Goal: Answer question/provide support

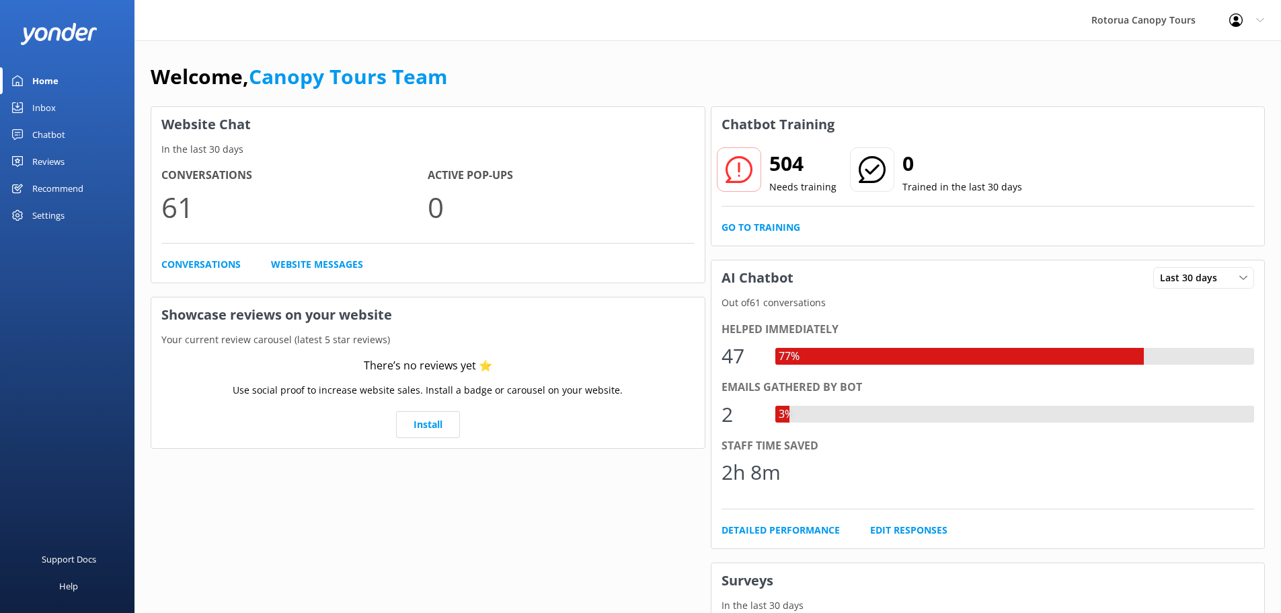
click at [827, 356] on div "77%" at bounding box center [959, 356] width 369 height 17
drag, startPoint x: 36, startPoint y: 130, endPoint x: 65, endPoint y: 161, distance: 42.4
click at [37, 131] on div "Chatbot" at bounding box center [48, 134] width 33 height 27
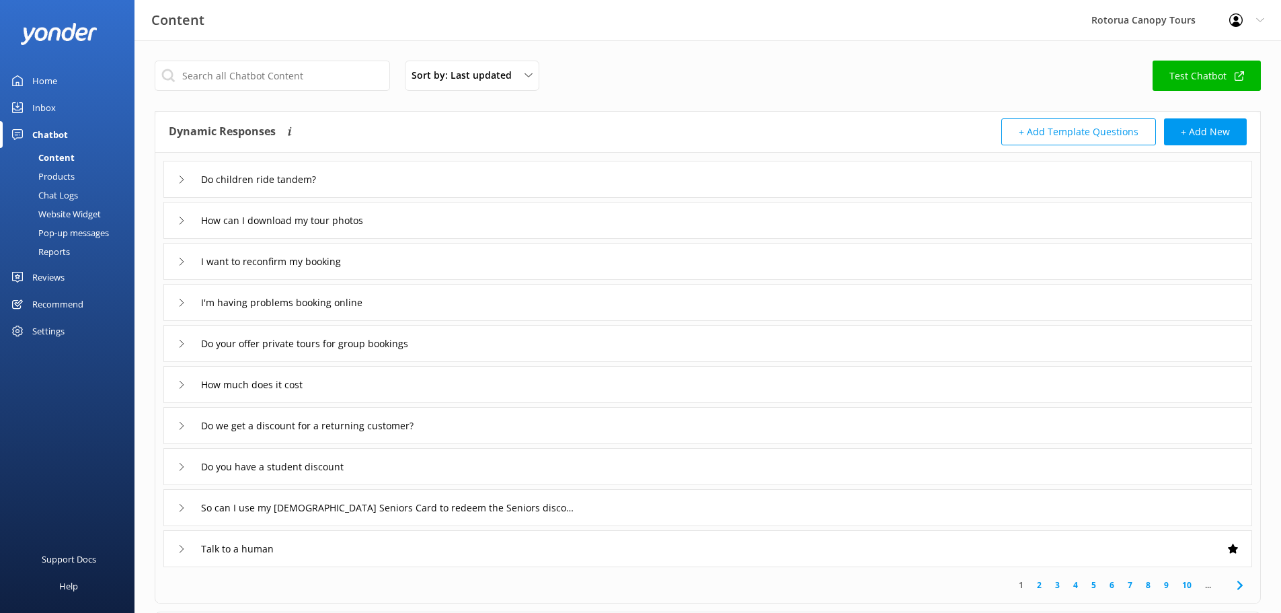
click at [46, 108] on div "Inbox" at bounding box center [44, 107] width 24 height 27
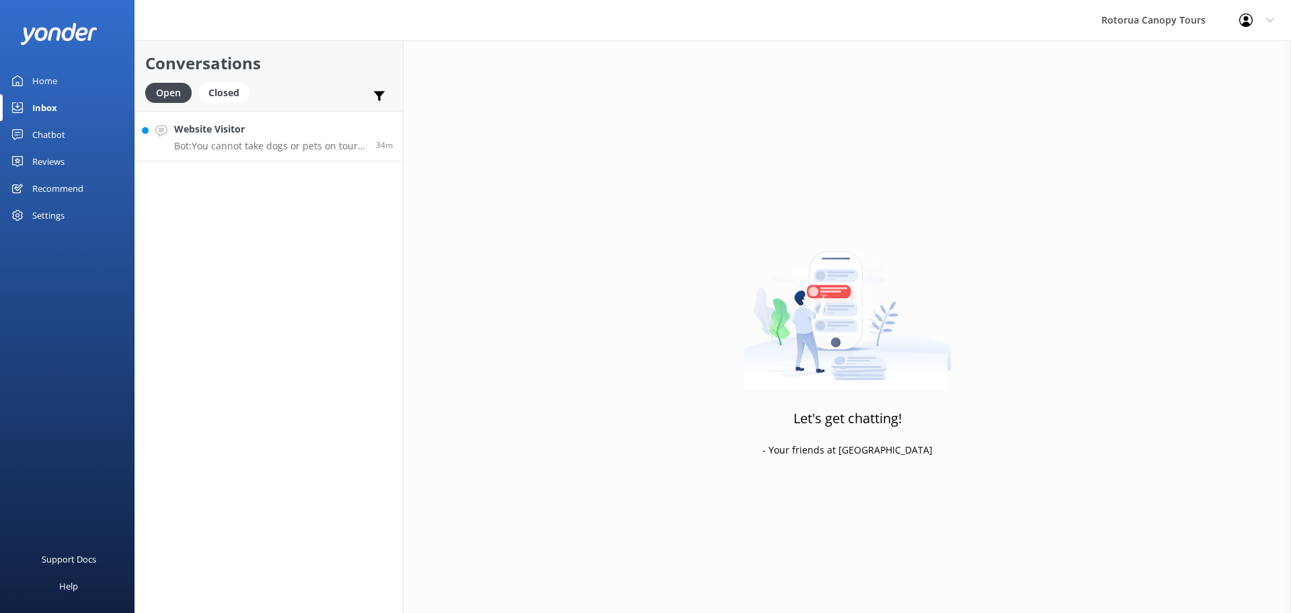
click at [292, 147] on p "Bot: You cannot take dogs or pets on tour with you. However, if you are travell…" at bounding box center [270, 146] width 192 height 12
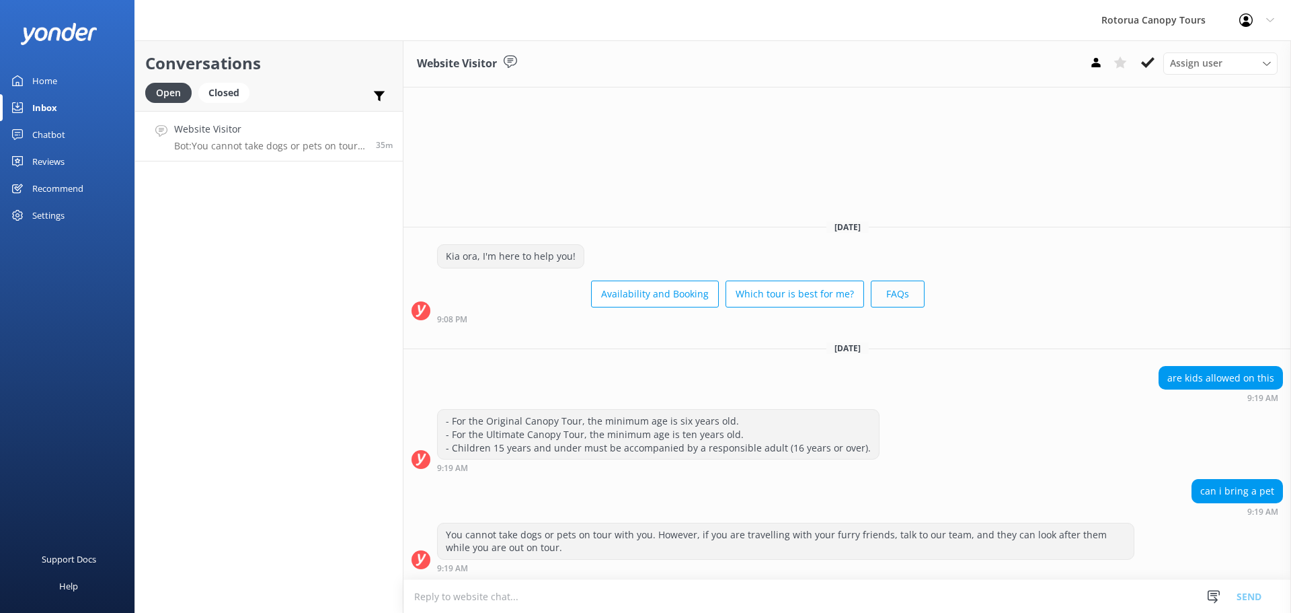
click at [880, 296] on button "FAQs" at bounding box center [898, 293] width 54 height 27
click at [242, 272] on div "Conversations Open Closed Important Assigned to me Unassigned Website Visitor B…" at bounding box center [269, 326] width 269 height 572
click at [218, 96] on div "Closed" at bounding box center [223, 93] width 51 height 20
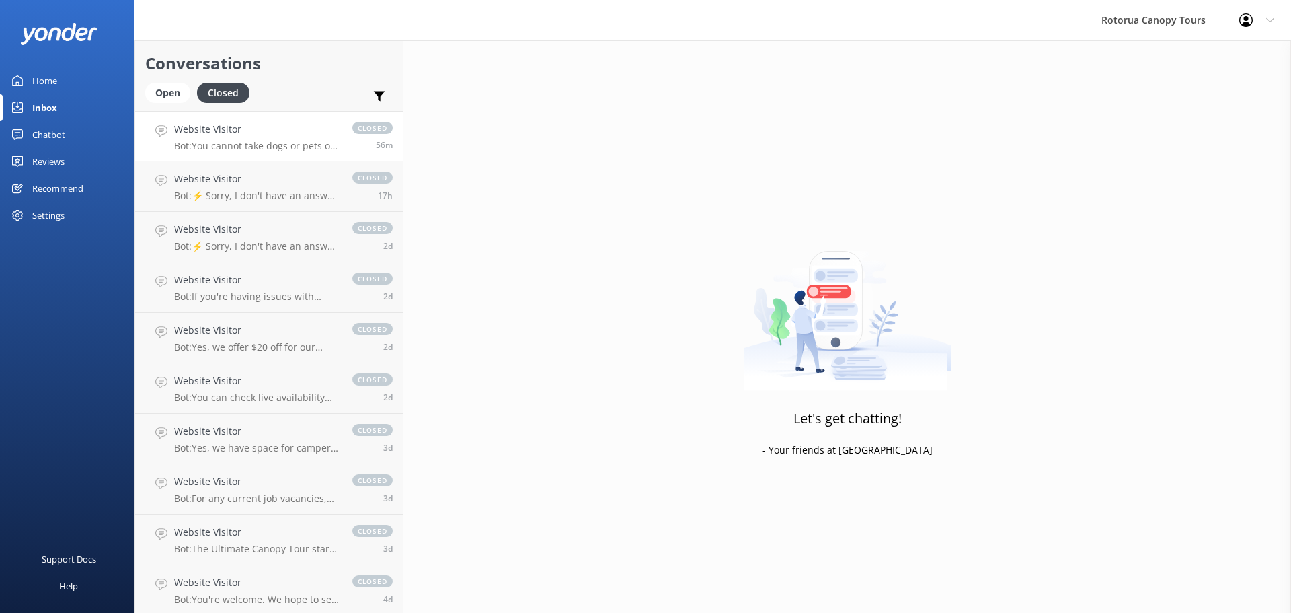
click at [227, 125] on h4 "Website Visitor" at bounding box center [256, 129] width 165 height 15
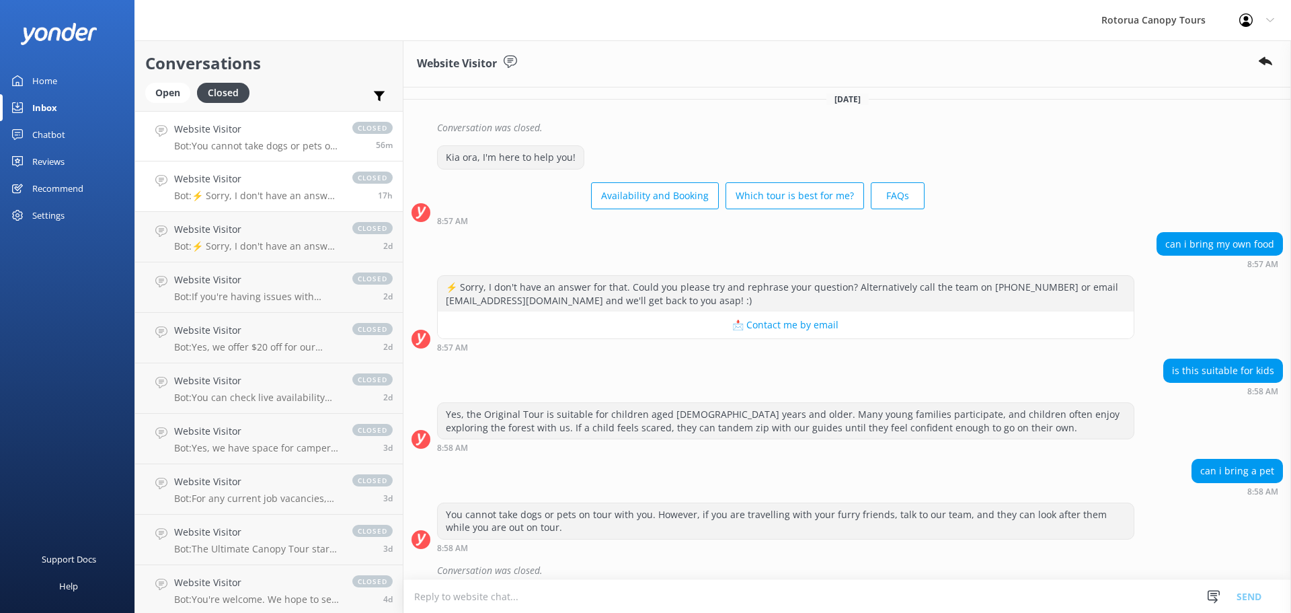
scroll to position [2531, 0]
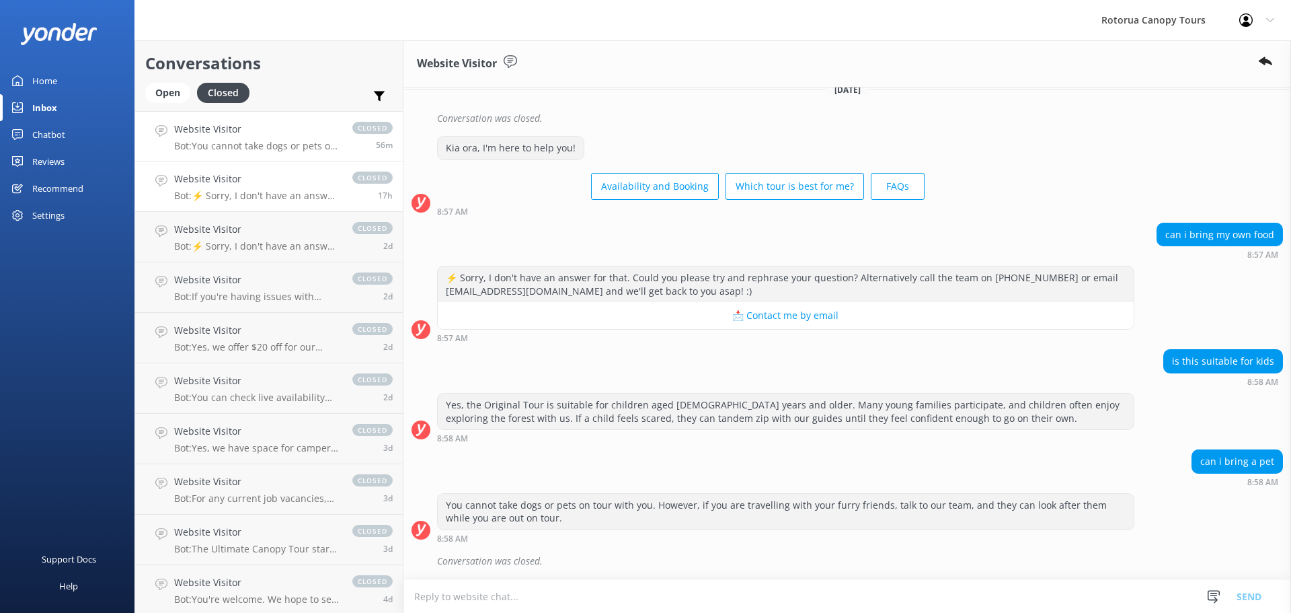
click at [235, 202] on link "Website Visitor Bot: ⚡ Sorry, I don't have an answer for that. Could you please…" at bounding box center [269, 186] width 268 height 50
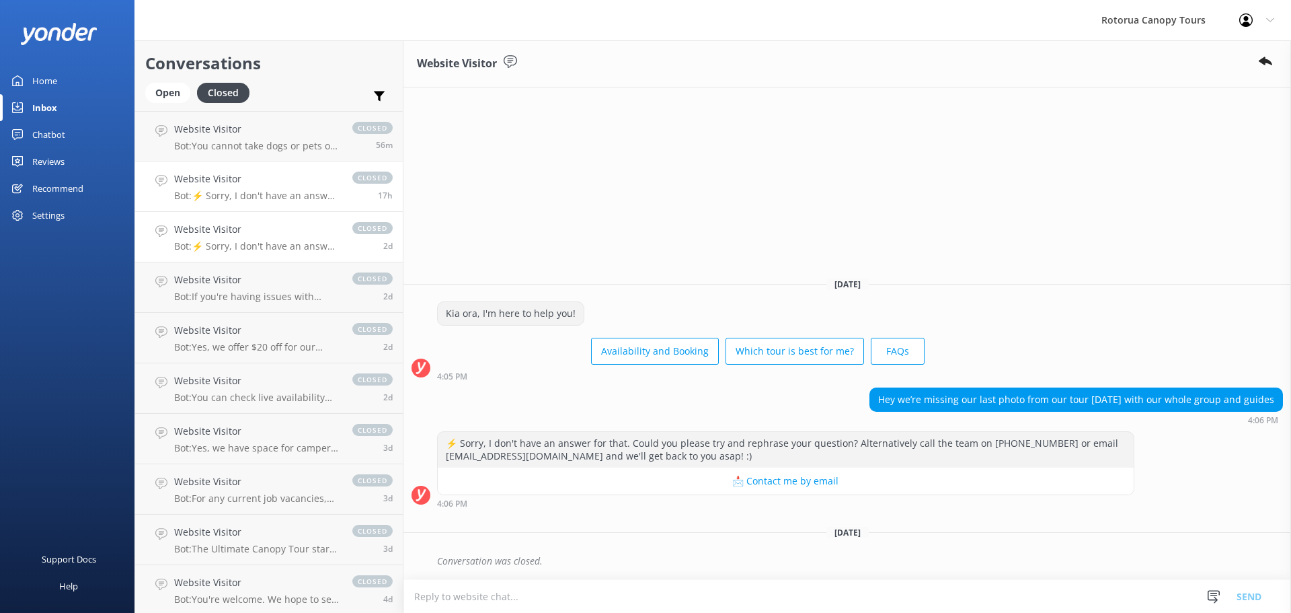
click at [238, 245] on p "Bot: ⚡ Sorry, I don't have an answer for that. Could you please try and rephras…" at bounding box center [256, 246] width 165 height 12
click at [200, 148] on p "Bot: You cannot take dogs or pets on tour with you. However, if you are travell…" at bounding box center [256, 146] width 165 height 12
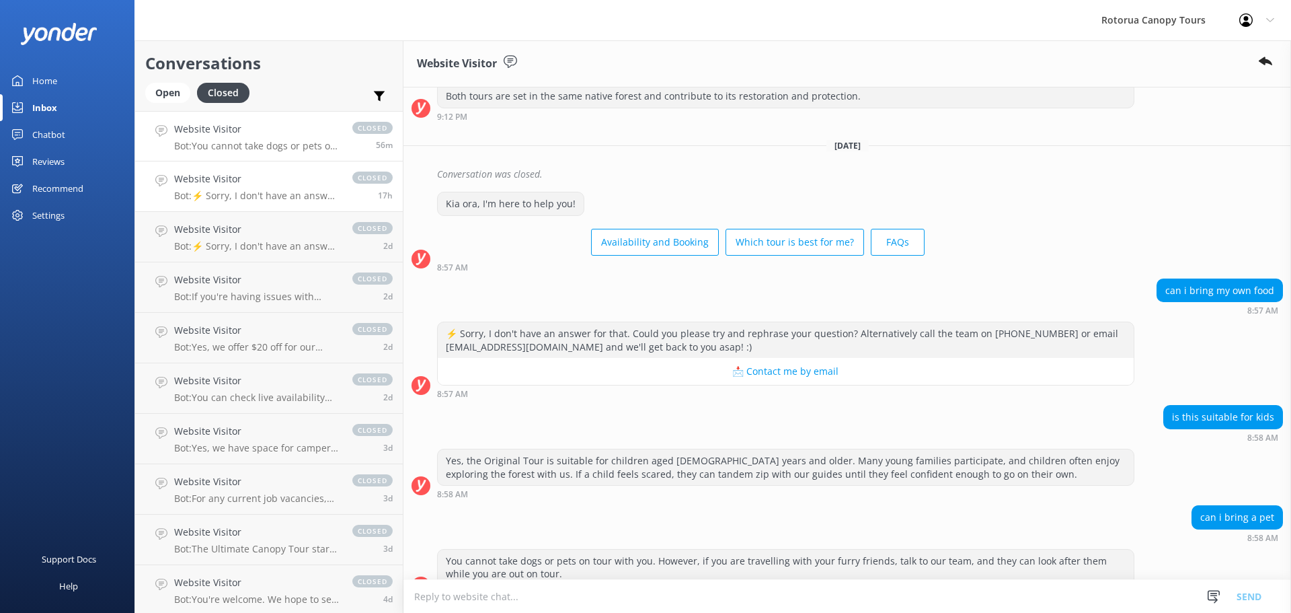
scroll to position [2531, 0]
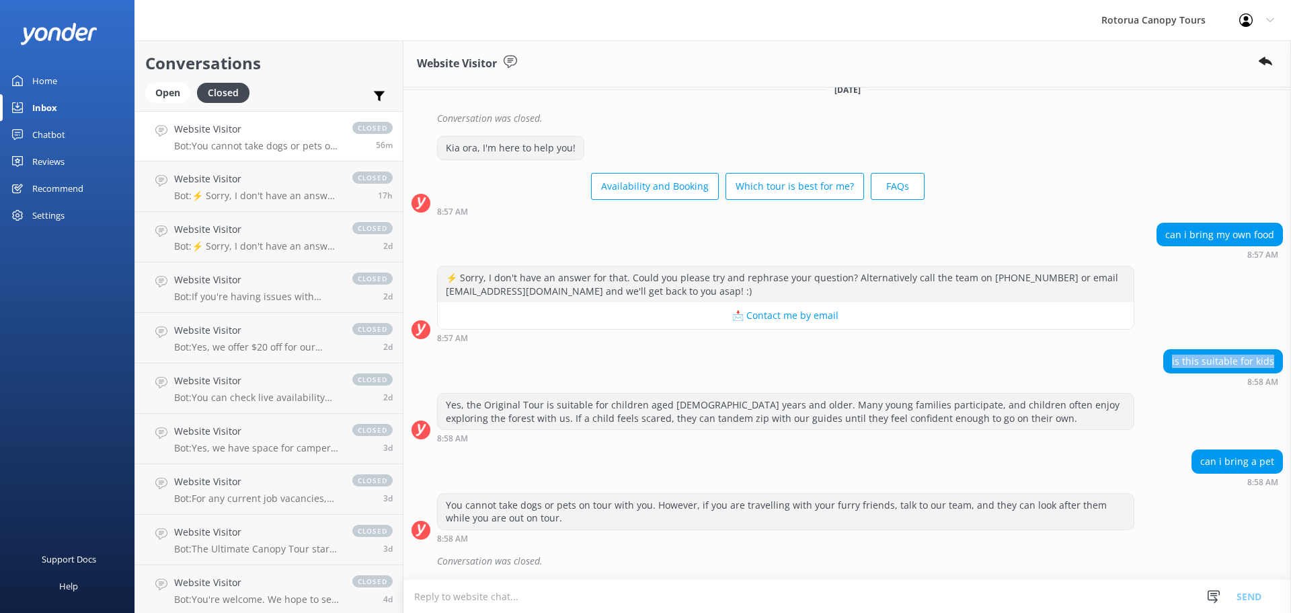
drag, startPoint x: 1264, startPoint y: 358, endPoint x: 1166, endPoint y: 357, distance: 98.2
click at [1166, 357] on div "is this suitable for kids" at bounding box center [1223, 361] width 118 height 23
copy div "is this suitable for kids"
drag, startPoint x: 1197, startPoint y: 461, endPoint x: 1253, endPoint y: 449, distance: 57.1
click at [1253, 449] on div "can i bring a pet" at bounding box center [1237, 461] width 91 height 24
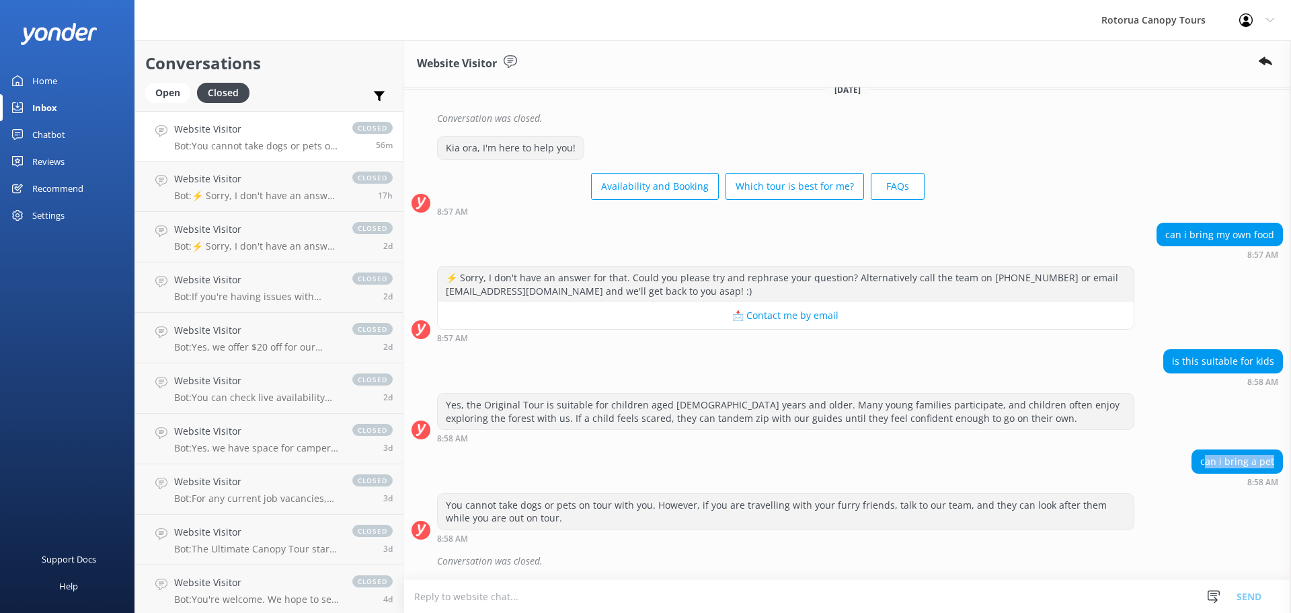
drag, startPoint x: 1264, startPoint y: 459, endPoint x: 1197, endPoint y: 466, distance: 67.7
click at [1197, 466] on div "can i bring a pet" at bounding box center [1237, 461] width 90 height 23
click at [1265, 458] on div "can i bring a pet" at bounding box center [1237, 461] width 90 height 23
drag, startPoint x: 1265, startPoint y: 461, endPoint x: 1172, endPoint y: 439, distance: 96.1
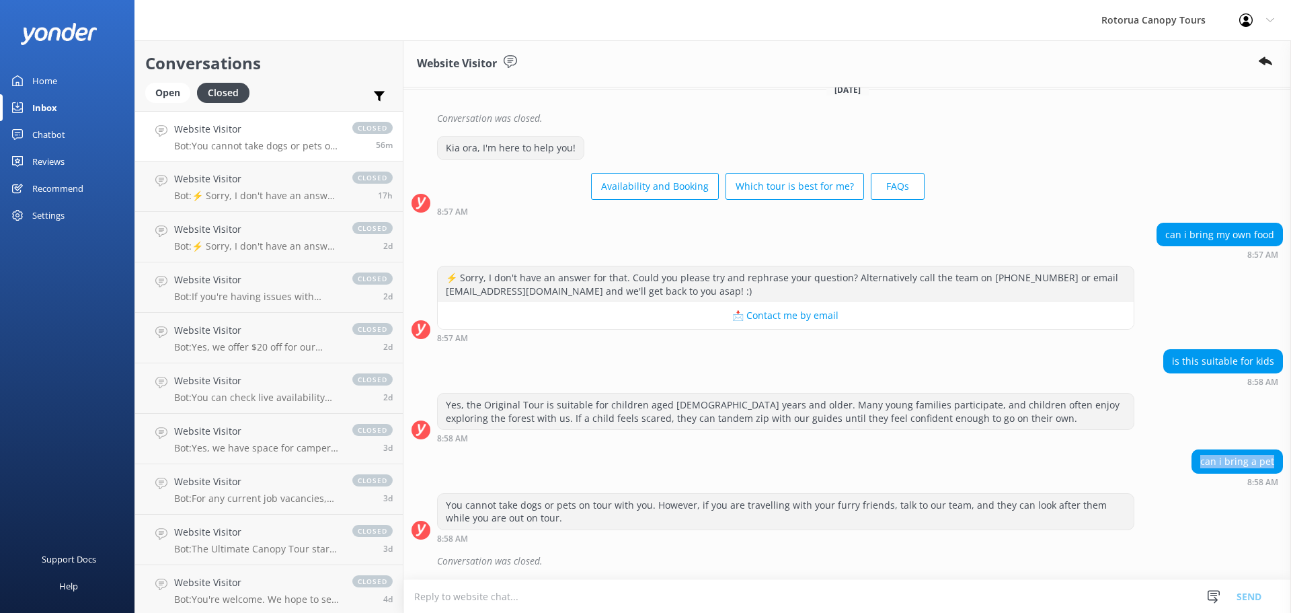
copy div "can i bring a pet"
drag, startPoint x: 1158, startPoint y: 229, endPoint x: 1271, endPoint y: 240, distance: 113.5
click at [1271, 240] on div "can i bring my own food" at bounding box center [1220, 234] width 125 height 23
copy div "can i bring my own food"
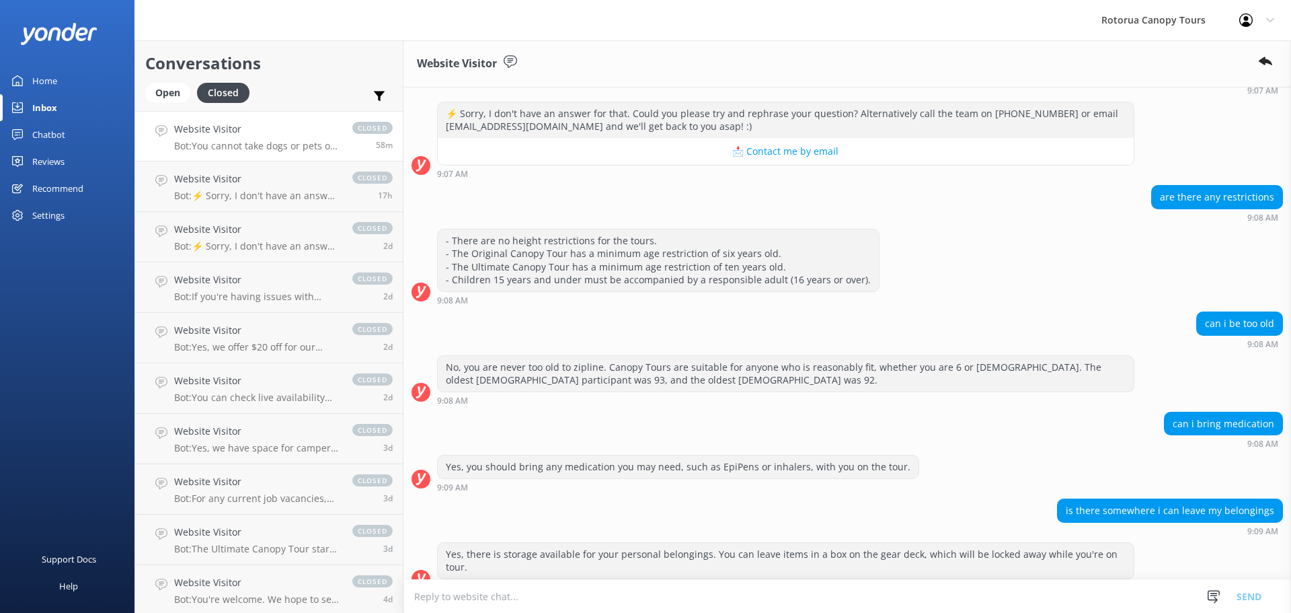
scroll to position [1657, 0]
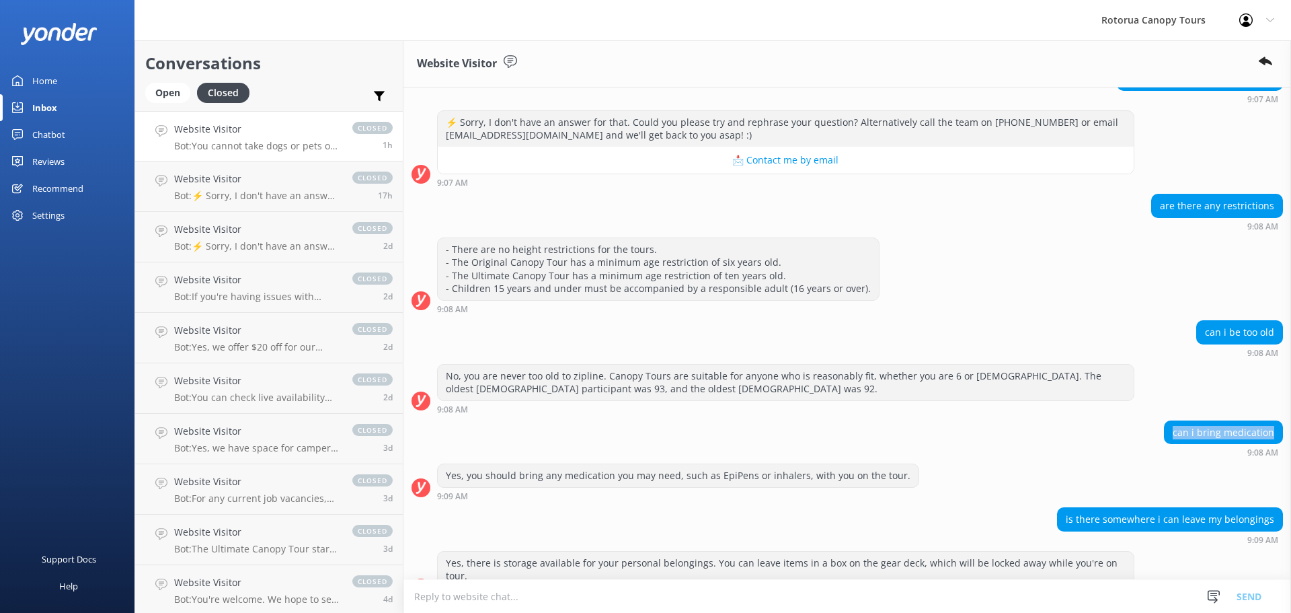
drag, startPoint x: 1166, startPoint y: 430, endPoint x: 1270, endPoint y: 445, distance: 105.2
click at [1270, 445] on div "can i bring medication 9:08 AM" at bounding box center [1223, 438] width 119 height 37
copy div "can i bring medication"
drag, startPoint x: 1267, startPoint y: 521, endPoint x: 1061, endPoint y: 511, distance: 206.7
click at [1061, 511] on div "is there somewhere i can leave my belongings" at bounding box center [1170, 519] width 225 height 23
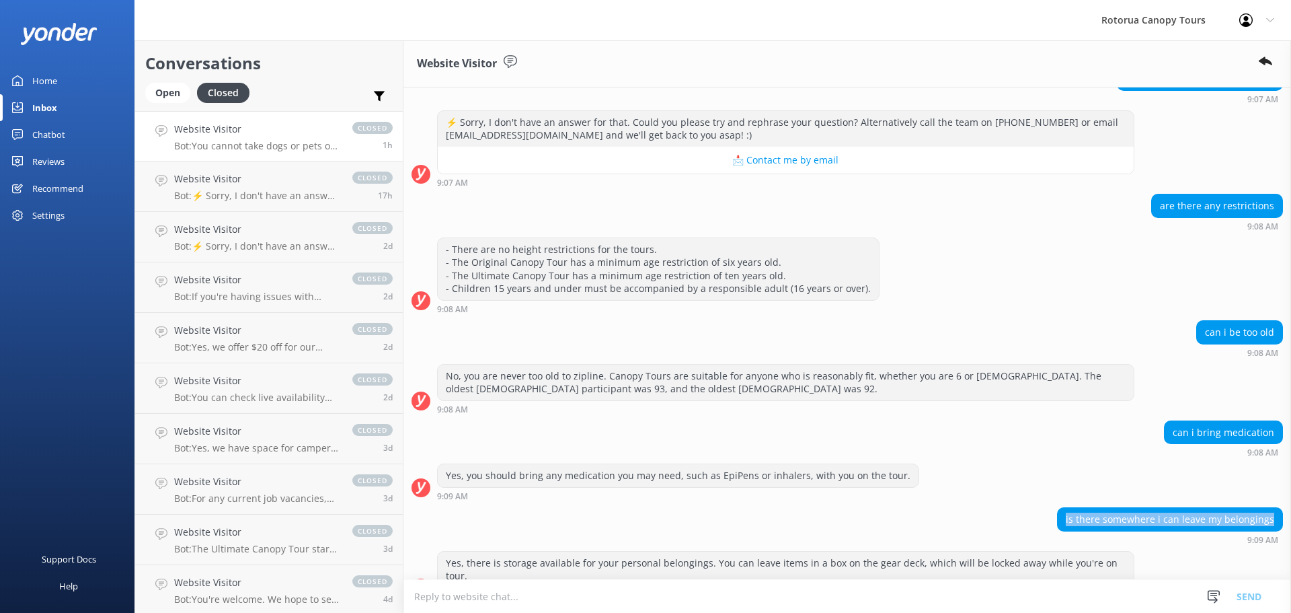
copy div "is there somewhere i can leave my belongings"
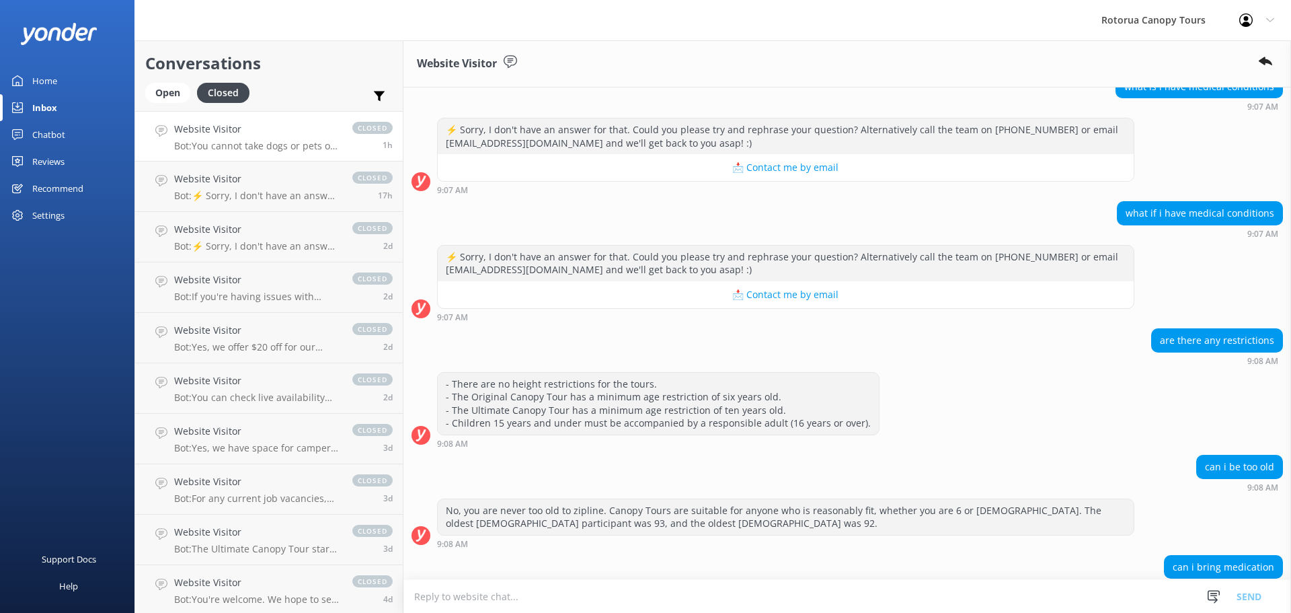
scroll to position [1455, 0]
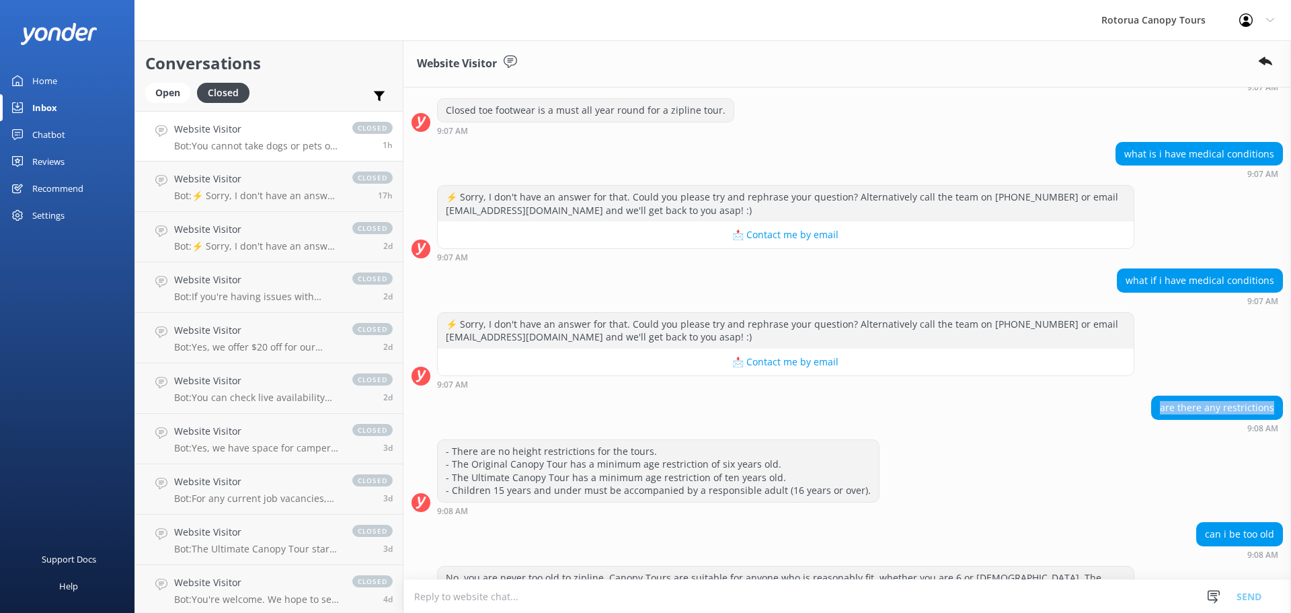
drag, startPoint x: 1155, startPoint y: 412, endPoint x: 1272, endPoint y: 407, distance: 117.2
click at [1272, 407] on div "are there any restrictions" at bounding box center [1217, 407] width 130 height 23
copy div "are there any restrictions"
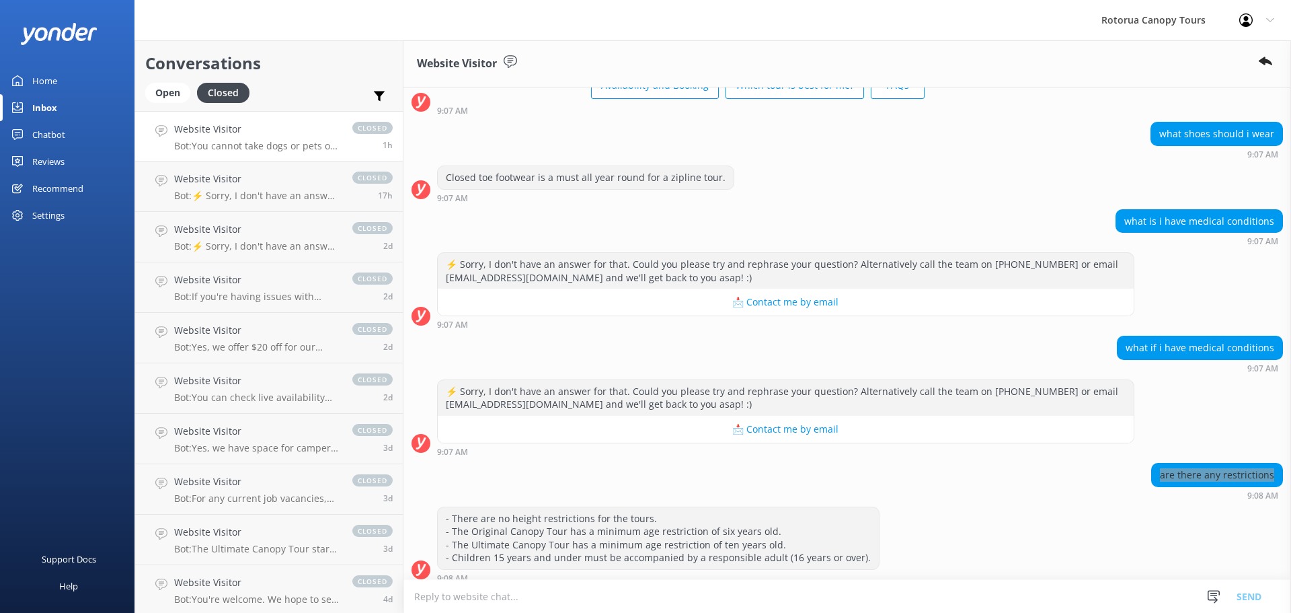
scroll to position [1320, 0]
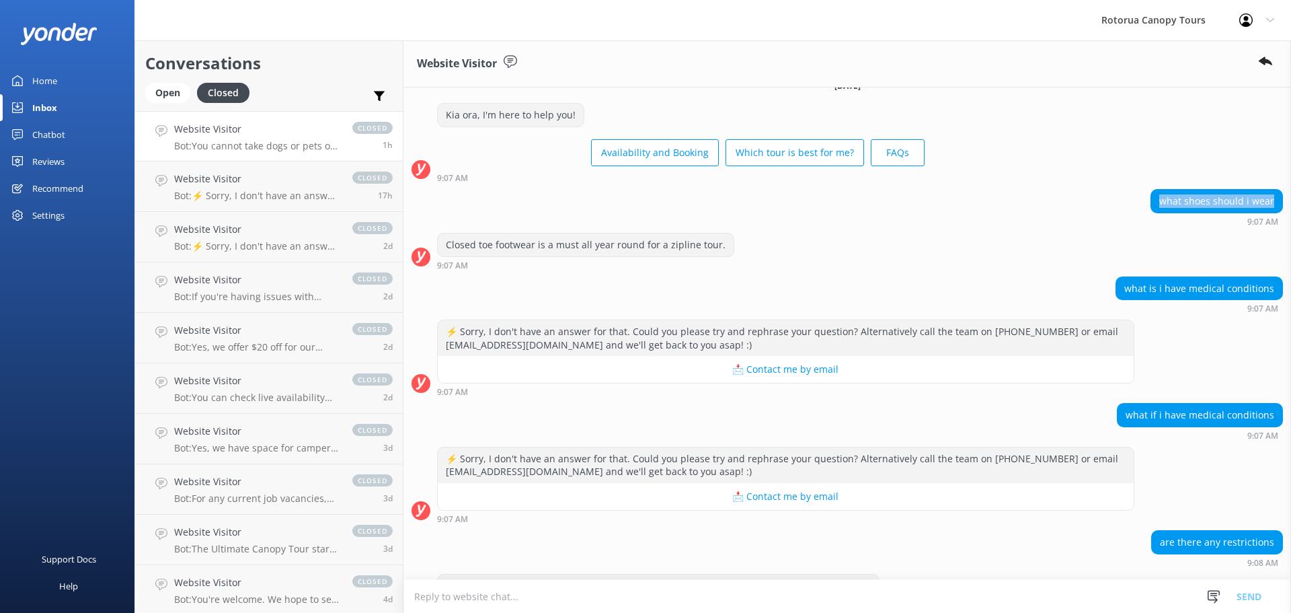
drag, startPoint x: 1151, startPoint y: 202, endPoint x: 1271, endPoint y: 202, distance: 119.7
click at [1271, 202] on div "what shoes should i wear" at bounding box center [1216, 201] width 131 height 23
copy div "what shoes should i wear"
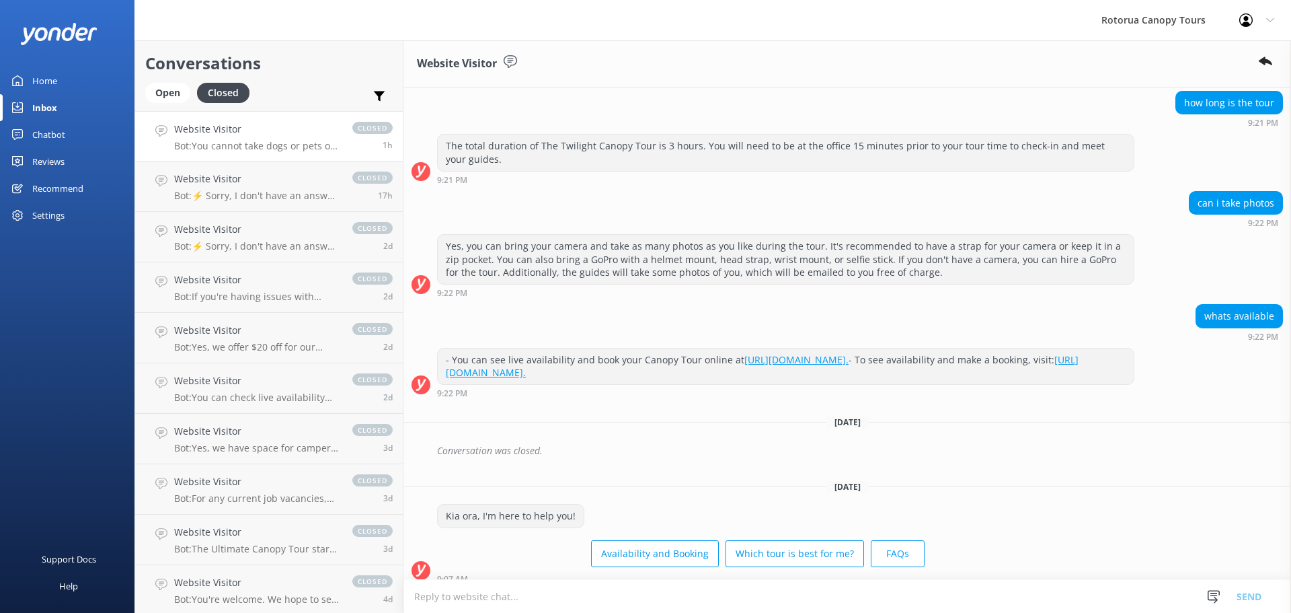
scroll to position [715, 0]
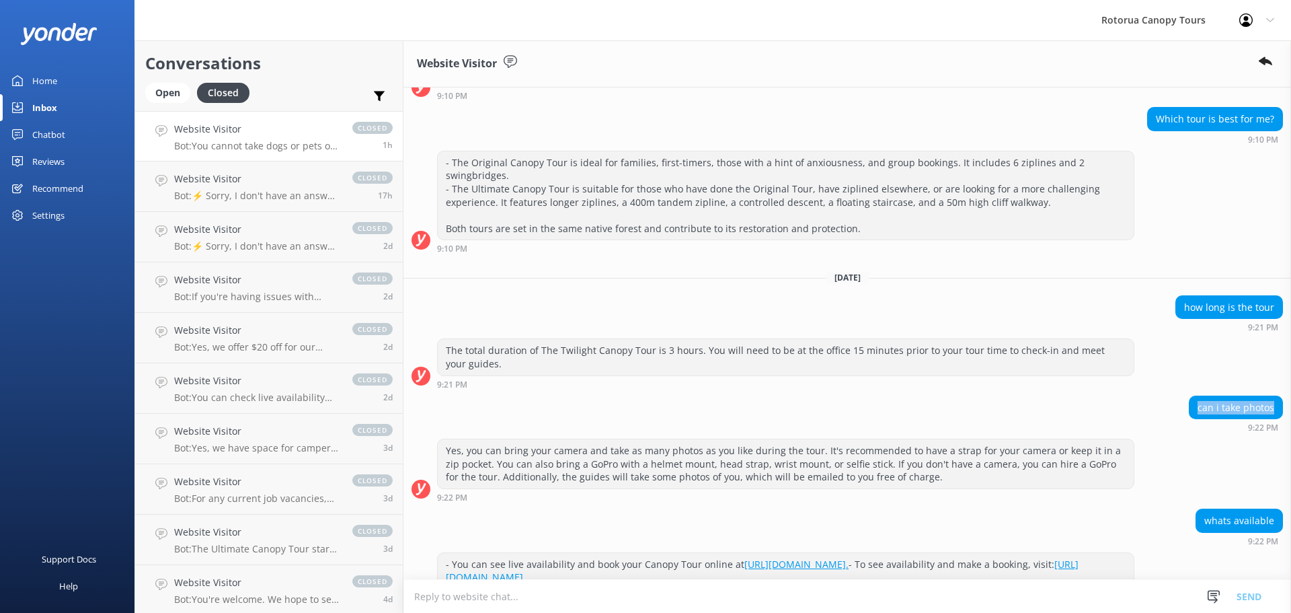
drag, startPoint x: 1190, startPoint y: 406, endPoint x: 1267, endPoint y: 399, distance: 77.6
click at [1267, 399] on div "can i take photos" at bounding box center [1236, 407] width 93 height 23
copy div "can i take photos"
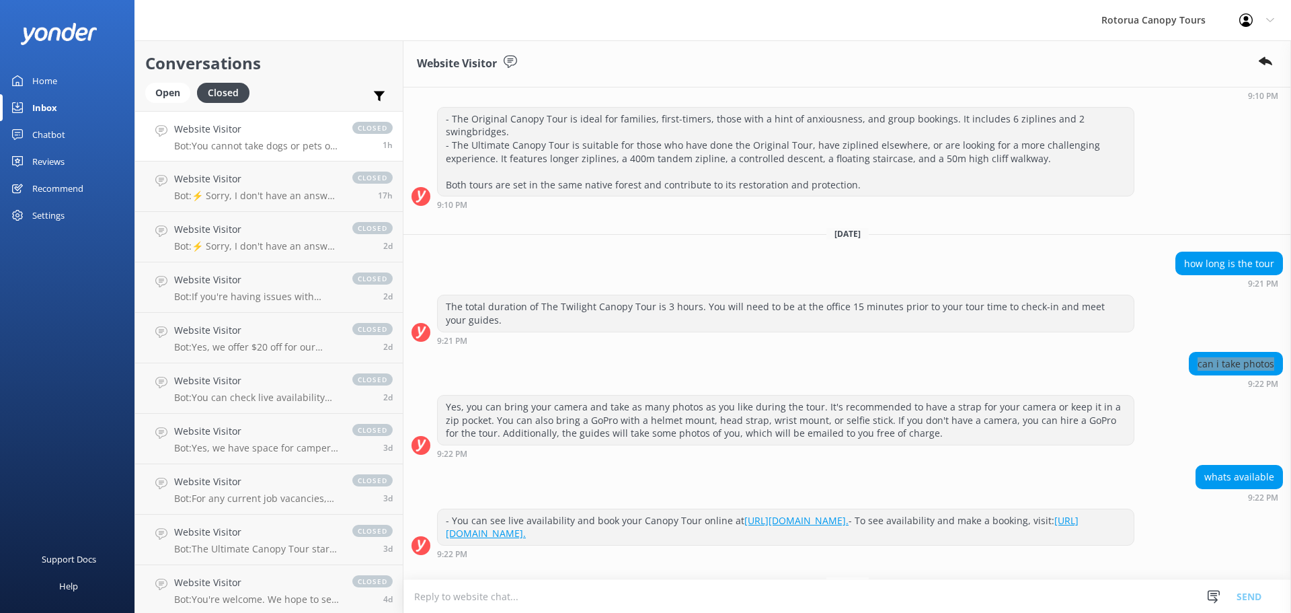
scroll to position [782, 0]
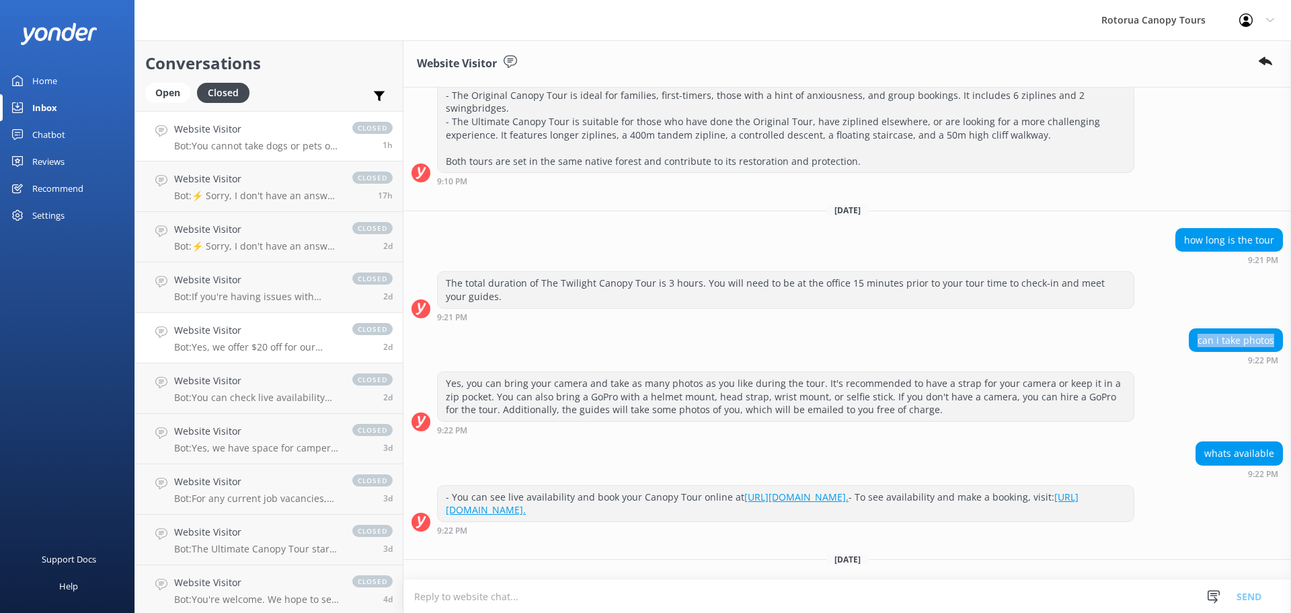
click at [233, 331] on h4 "Website Visitor" at bounding box center [256, 330] width 165 height 15
